Goal: Information Seeking & Learning: Check status

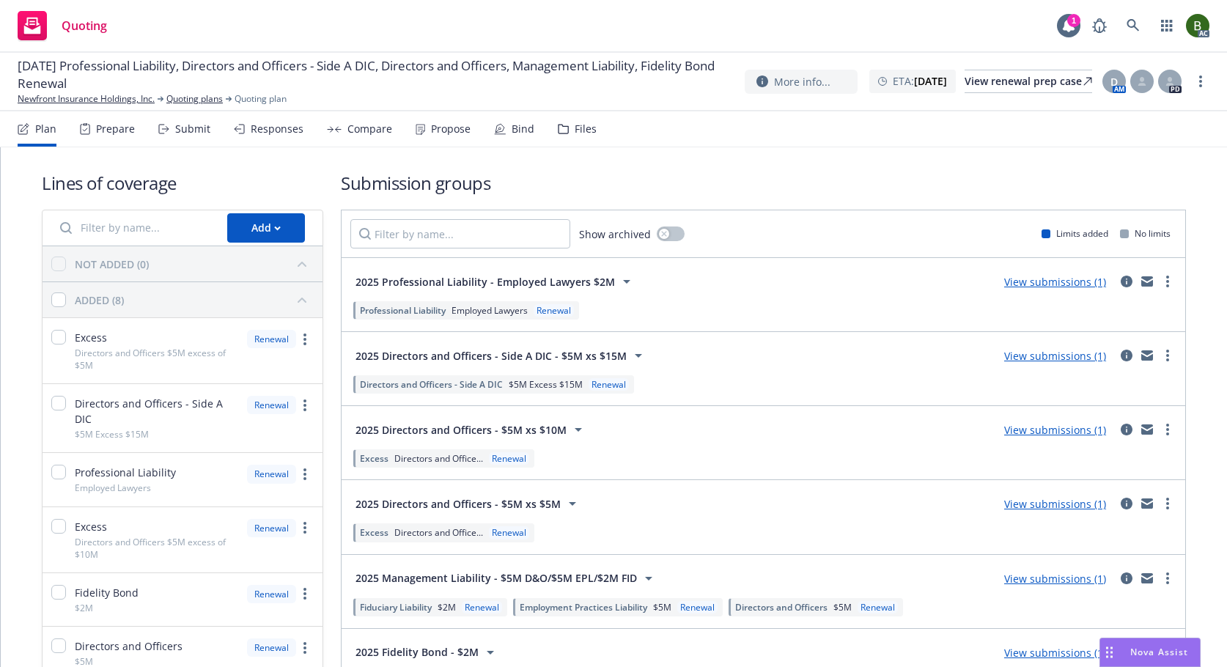
drag, startPoint x: 576, startPoint y: 126, endPoint x: 506, endPoint y: 75, distance: 86.5
click at [576, 126] on div "Files" at bounding box center [586, 129] width 22 height 12
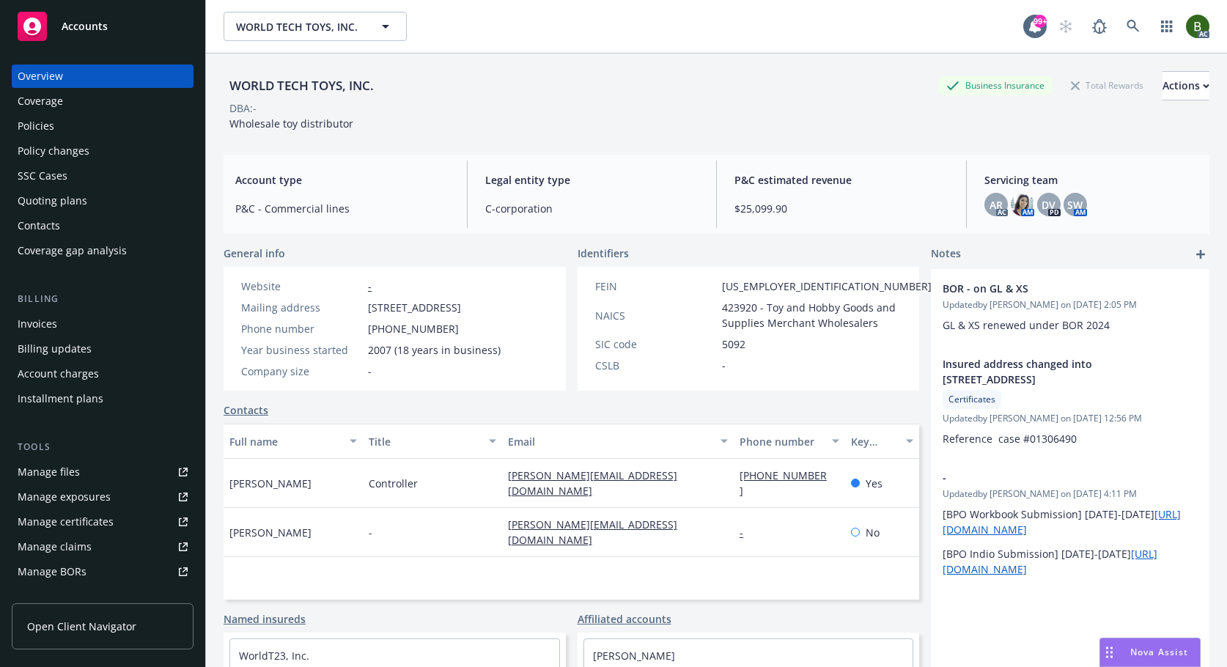
click at [58, 475] on div "Manage files" at bounding box center [49, 471] width 62 height 23
click at [37, 125] on div "Policies" at bounding box center [36, 125] width 37 height 23
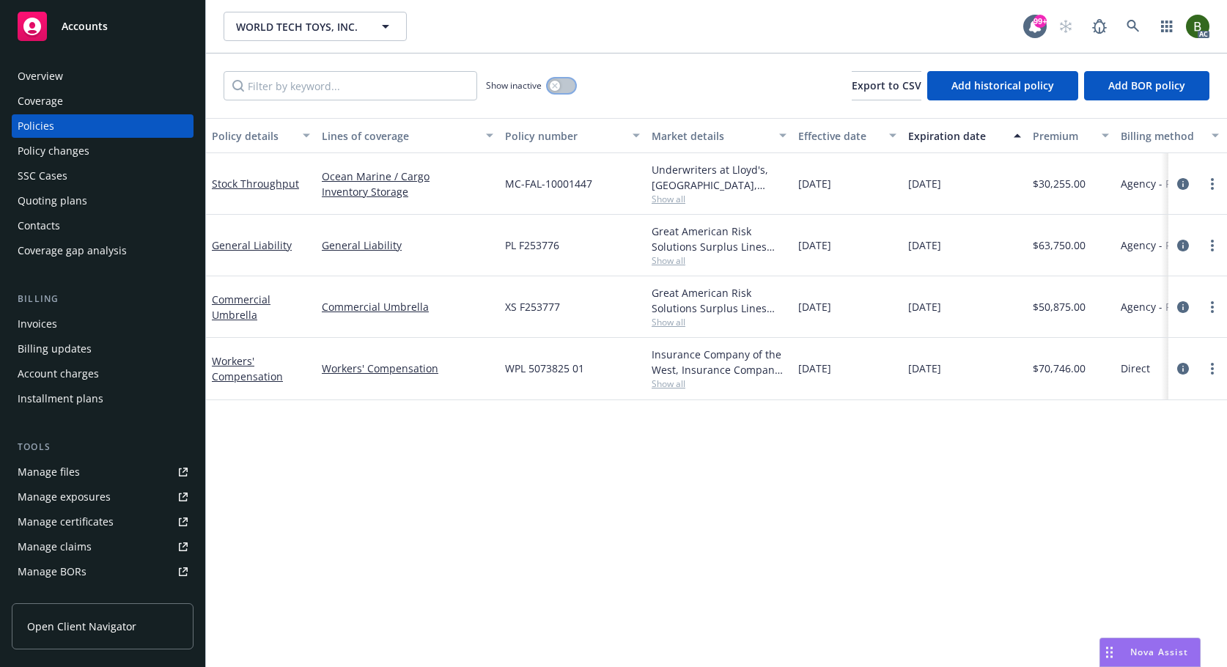
click at [558, 85] on icon "button" at bounding box center [555, 86] width 6 height 6
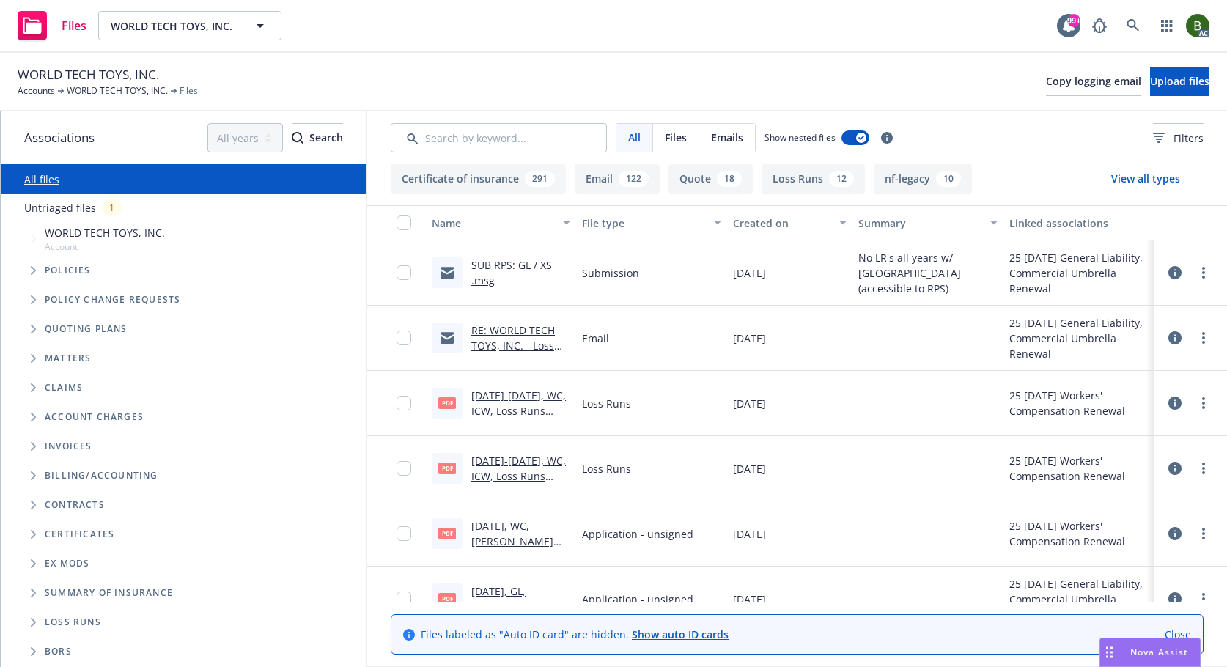
click at [512, 329] on link "RE: WORLD TECH TOYS, INC. - Loss Runs - PL2666172 & XS3289377" at bounding box center [519, 353] width 97 height 60
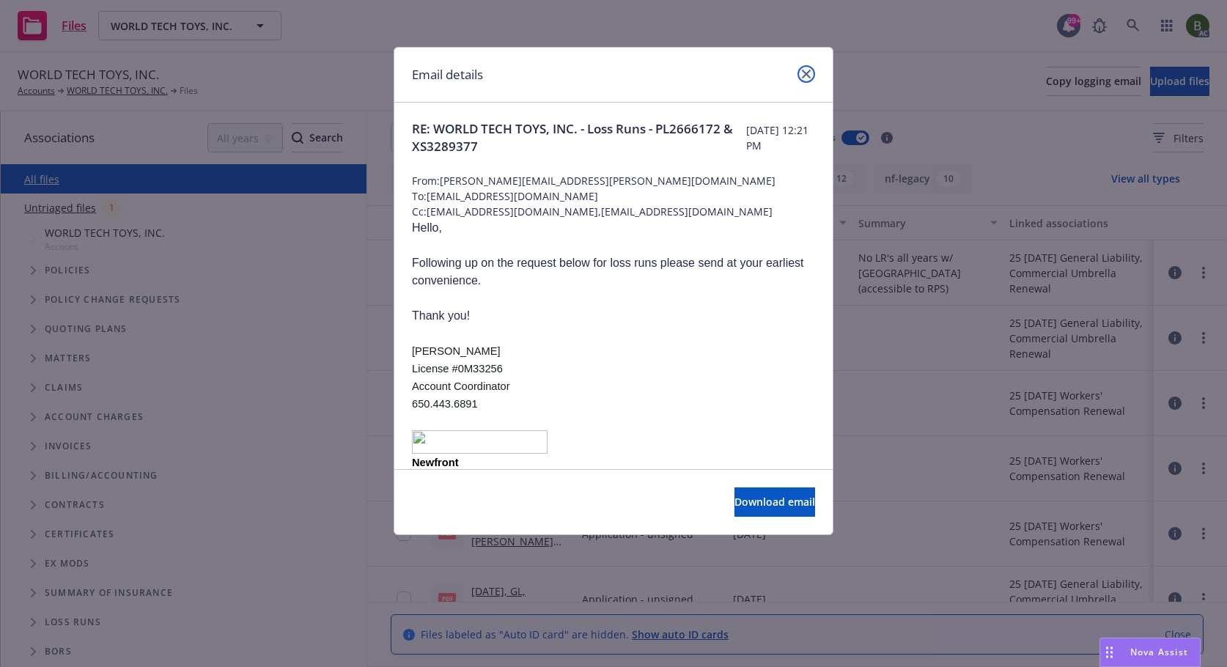
click at [806, 66] on link "close" at bounding box center [807, 74] width 18 height 18
